Goal: Information Seeking & Learning: Learn about a topic

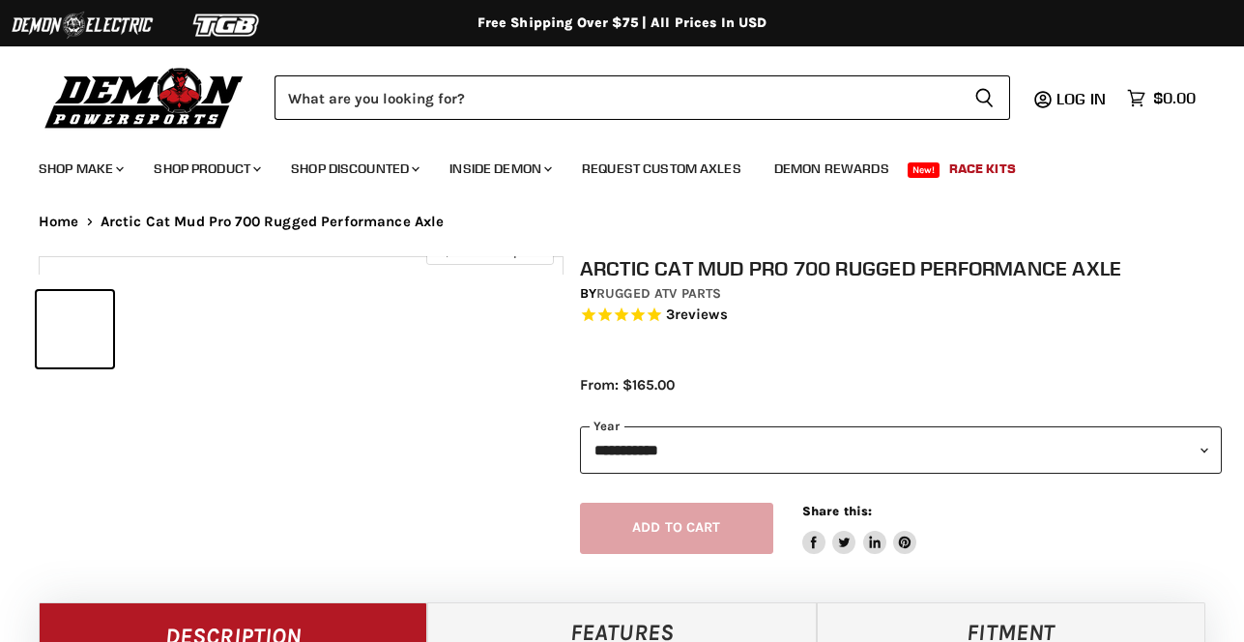
select select "******"
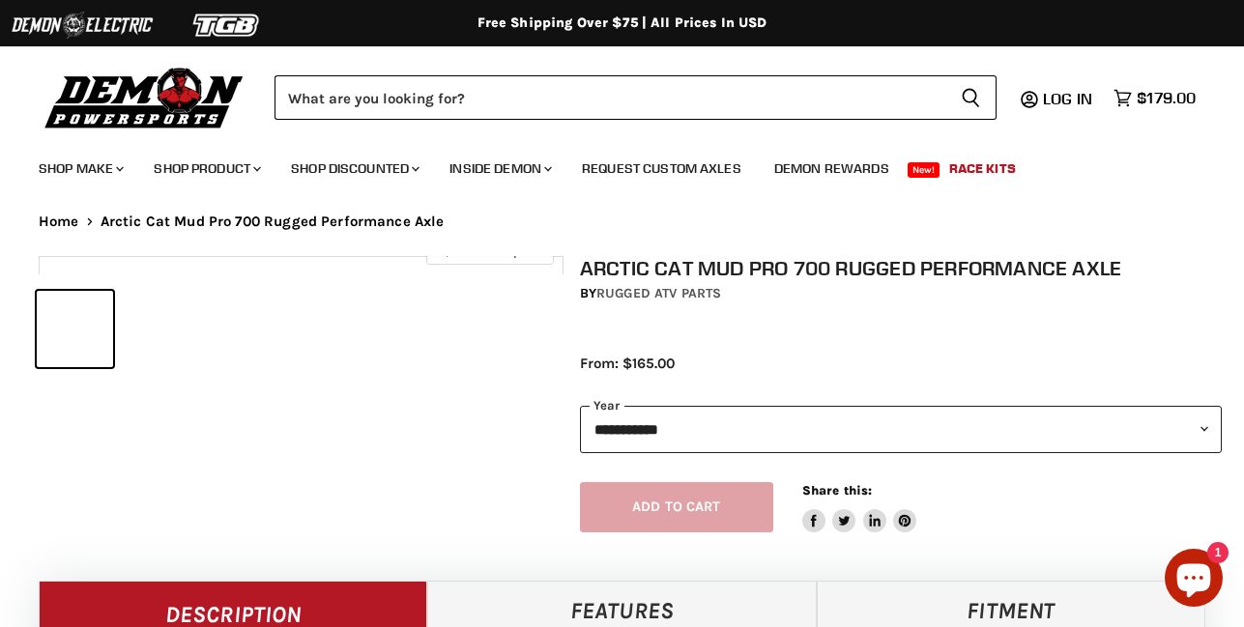
select select "******"
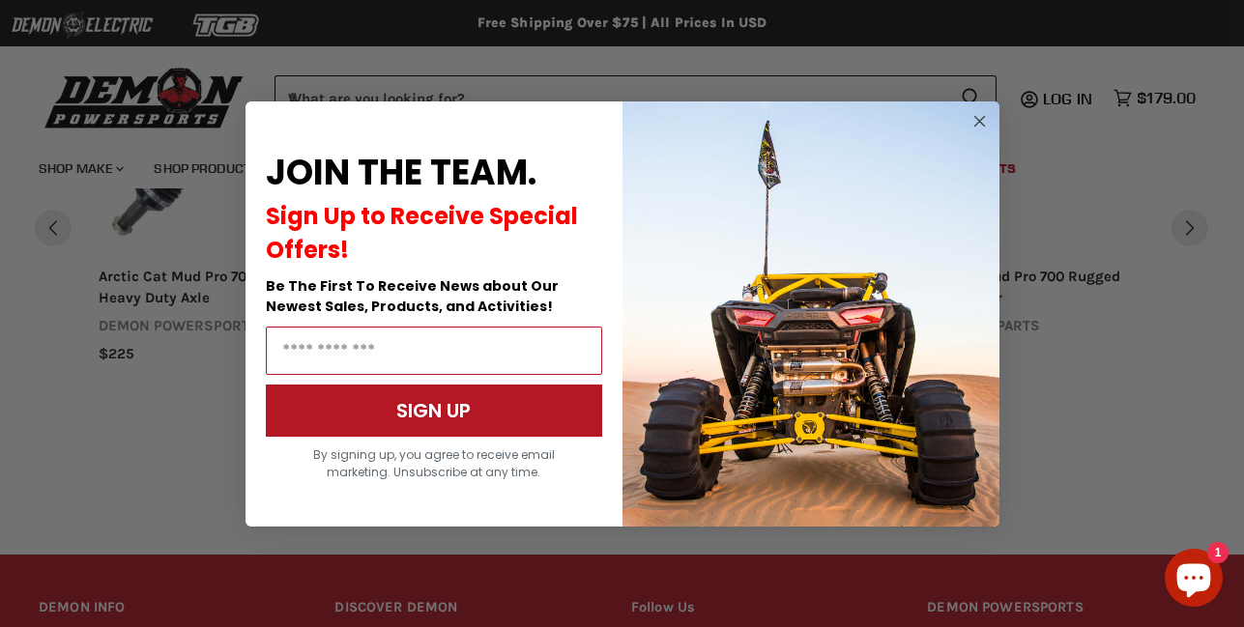
scroll to position [2282, 0]
